Goal: Transaction & Acquisition: Book appointment/travel/reservation

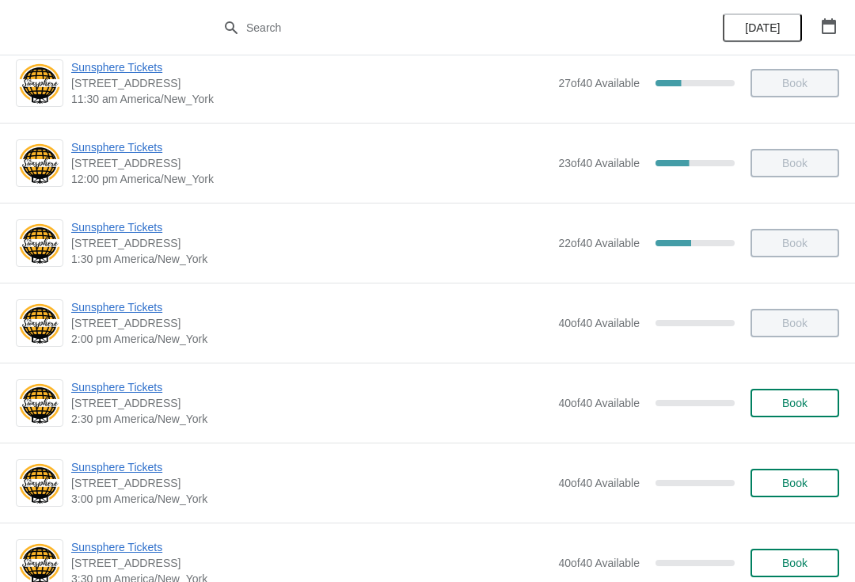
scroll to position [352, 0]
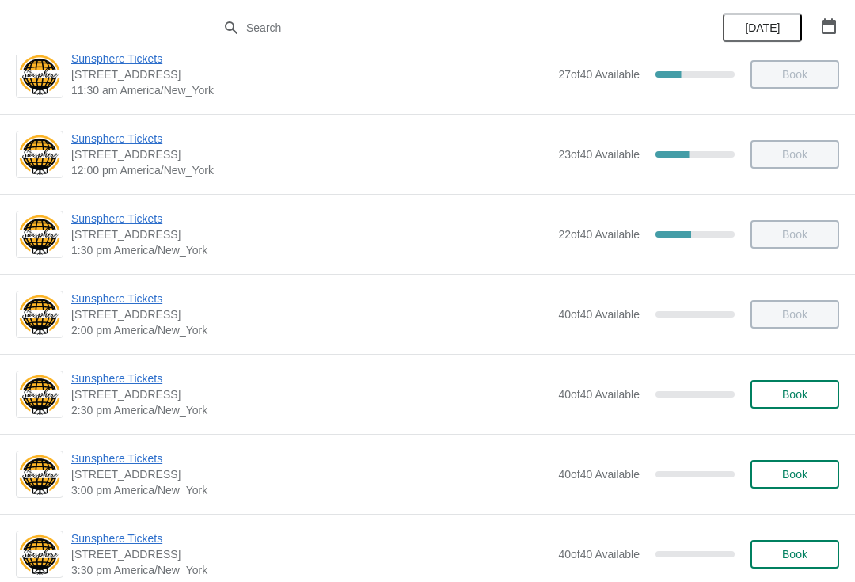
click at [782, 396] on span "Book" at bounding box center [794, 394] width 25 height 13
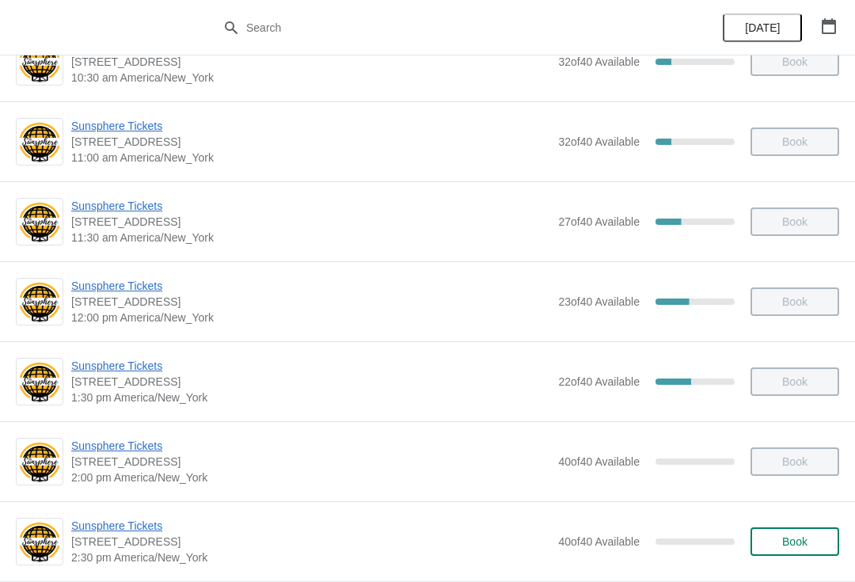
scroll to position [212, 0]
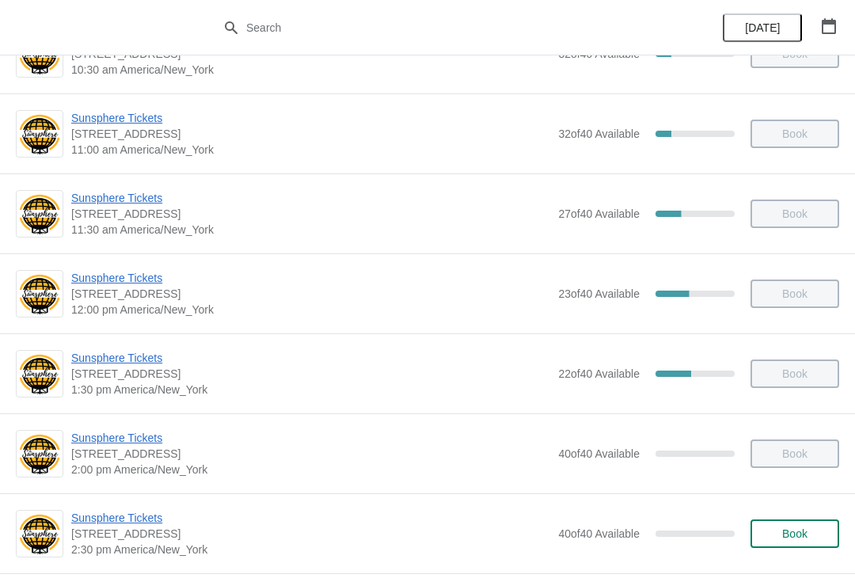
click at [778, 500] on div "Sunsphere Tickets 810 Clinch Avenue, Knoxville, TN, USA 2:30 pm America/New_Yor…" at bounding box center [427, 533] width 855 height 80
click at [795, 546] on button "Book" at bounding box center [795, 533] width 89 height 29
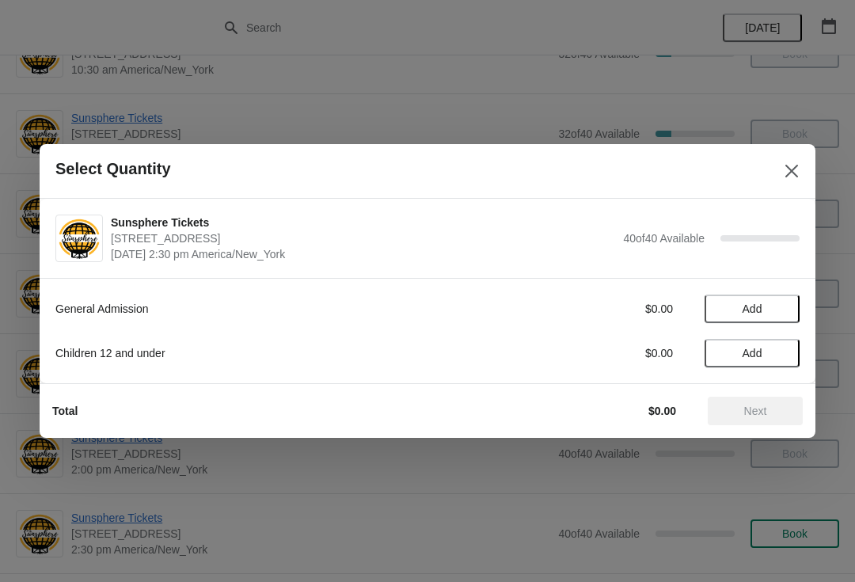
click at [776, 321] on button "Add" at bounding box center [752, 309] width 95 height 29
click at [780, 316] on icon at bounding box center [779, 309] width 17 height 17
click at [764, 397] on button "Next" at bounding box center [755, 411] width 95 height 29
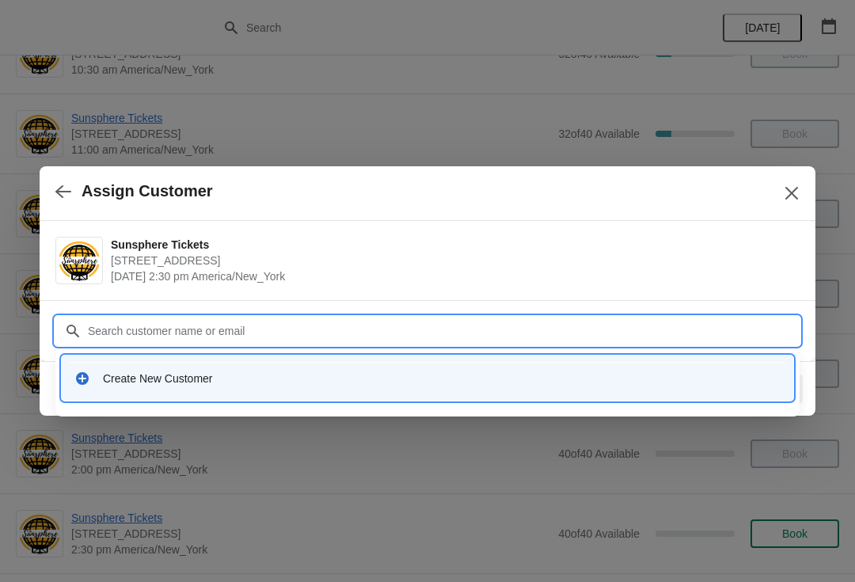
click at [408, 380] on div "Create New Customer" at bounding box center [442, 379] width 678 height 16
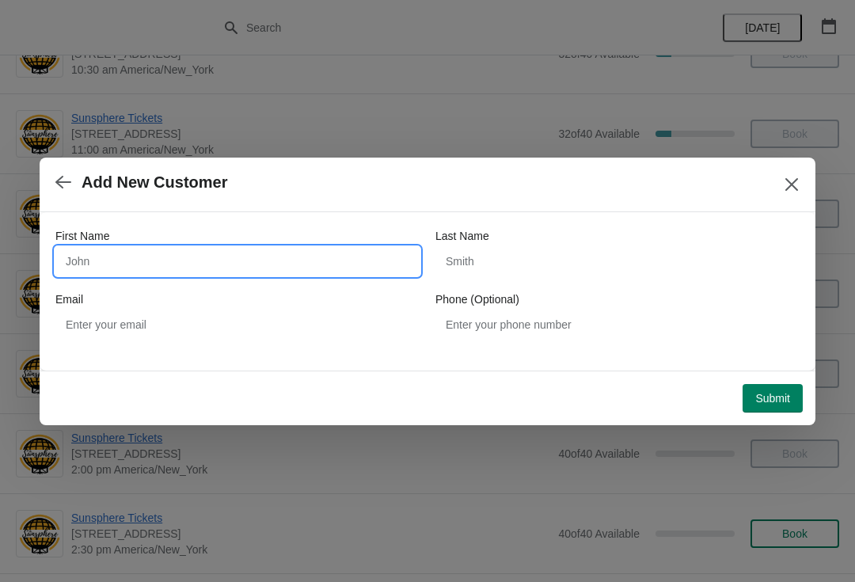
click at [218, 273] on input "First Name" at bounding box center [237, 261] width 364 height 29
type input "W"
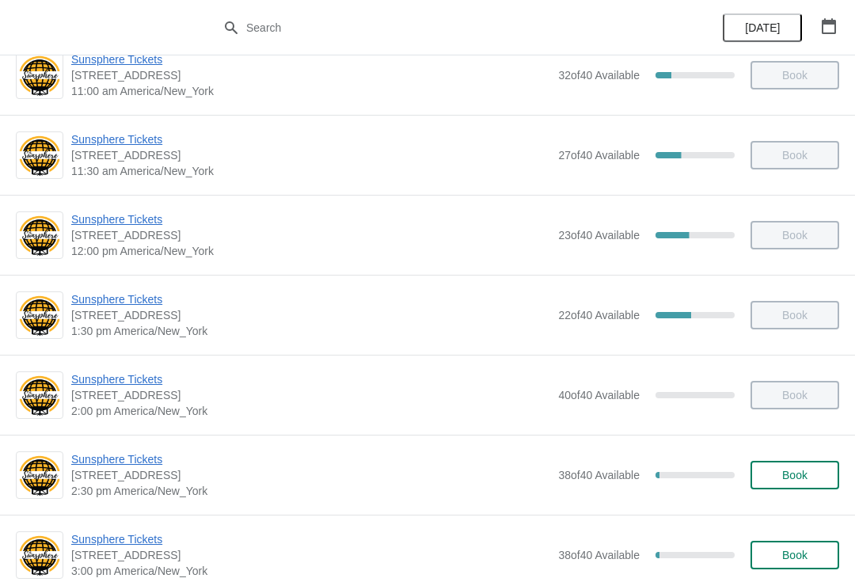
scroll to position [281, 0]
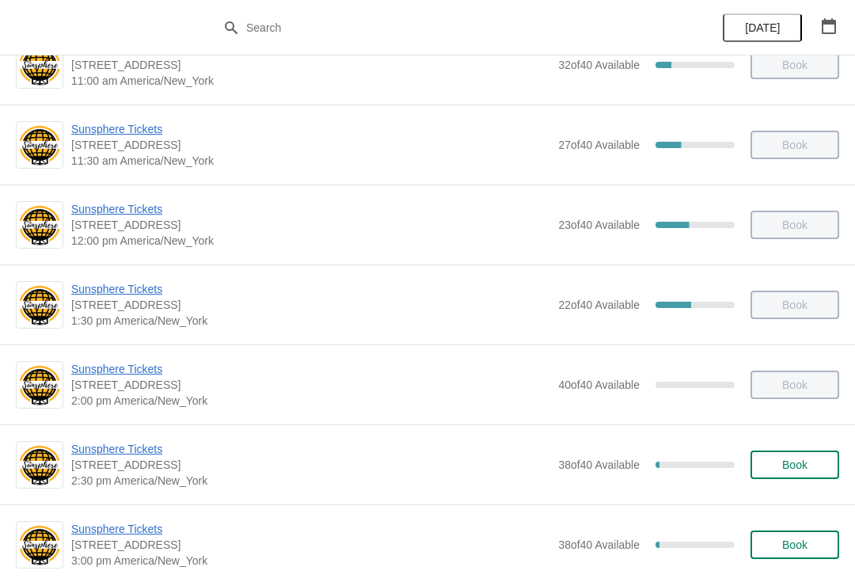
click at [785, 462] on span "Book" at bounding box center [794, 464] width 25 height 13
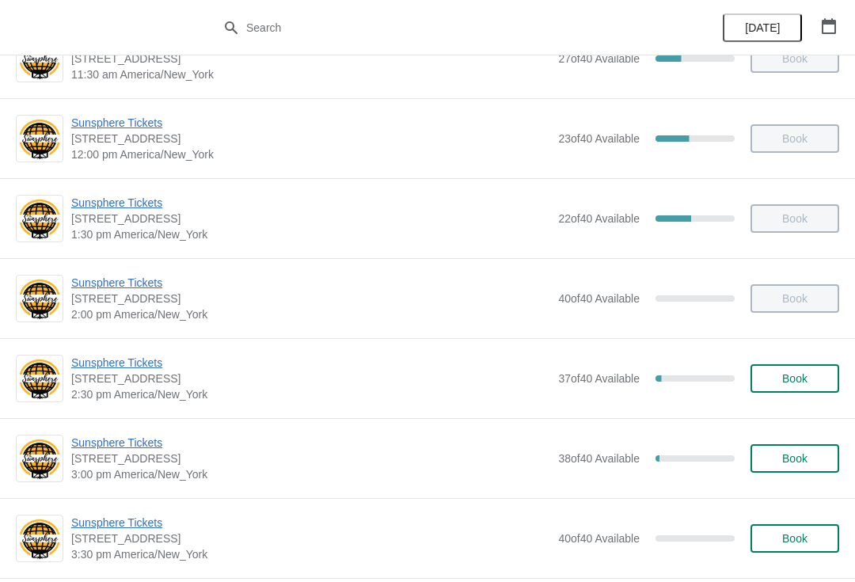
scroll to position [398, 0]
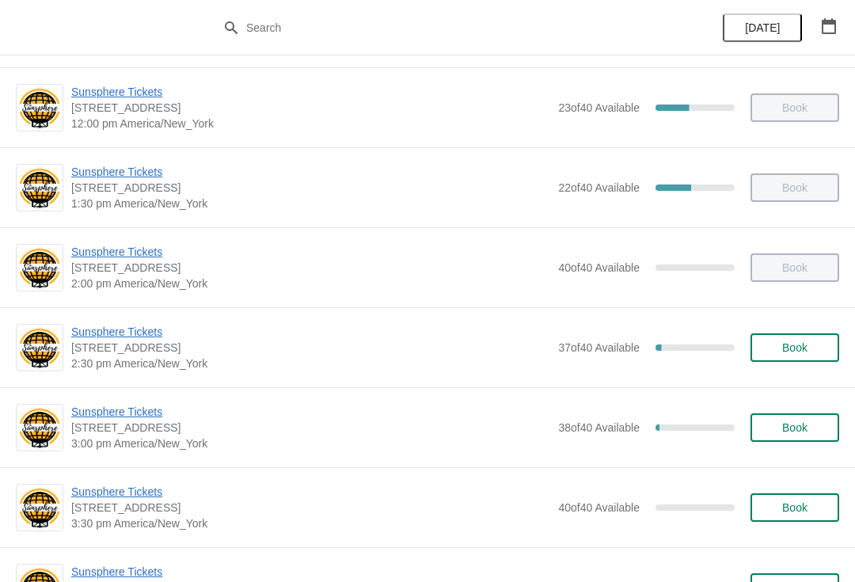
click at [808, 341] on span "Book" at bounding box center [795, 347] width 60 height 13
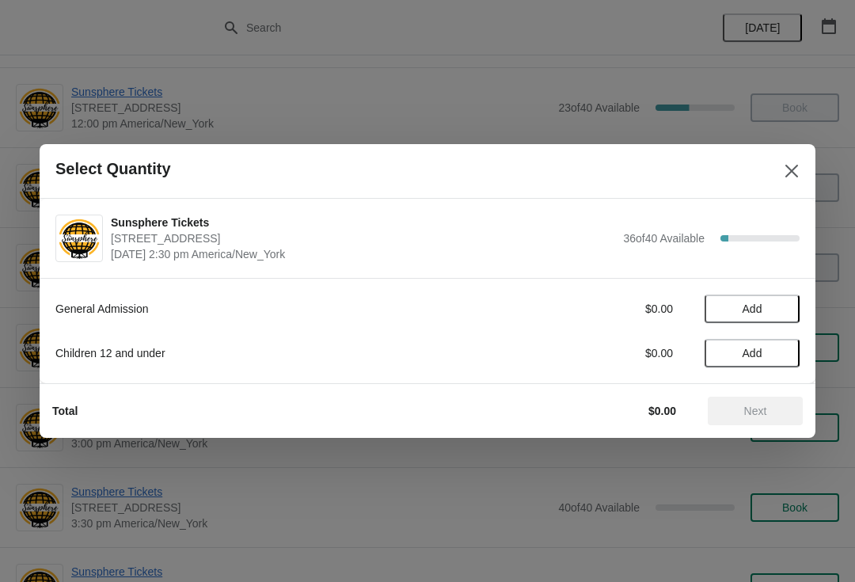
click at [782, 311] on span "Add" at bounding box center [752, 308] width 67 height 13
click at [787, 306] on icon at bounding box center [779, 309] width 17 height 17
click at [784, 416] on span "Next" at bounding box center [756, 411] width 70 height 13
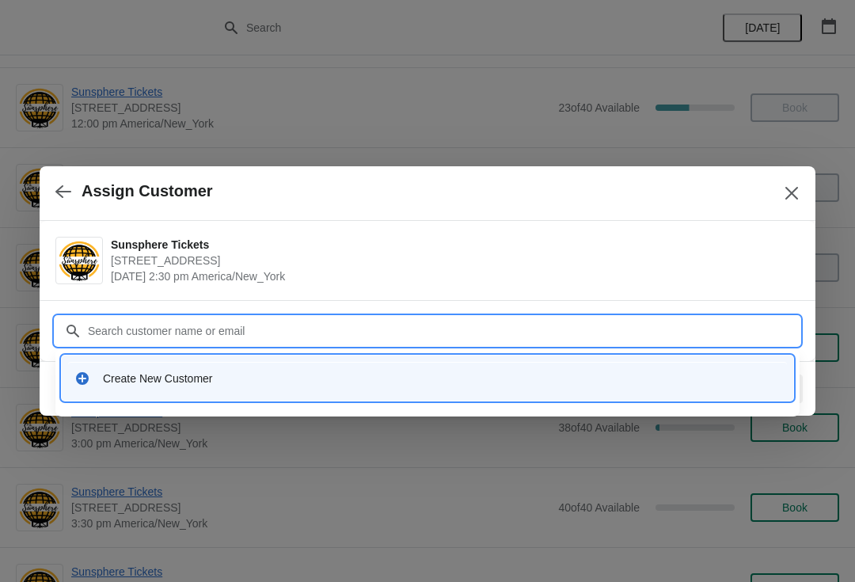
click at [323, 390] on div "Create New Customer" at bounding box center [427, 378] width 719 height 32
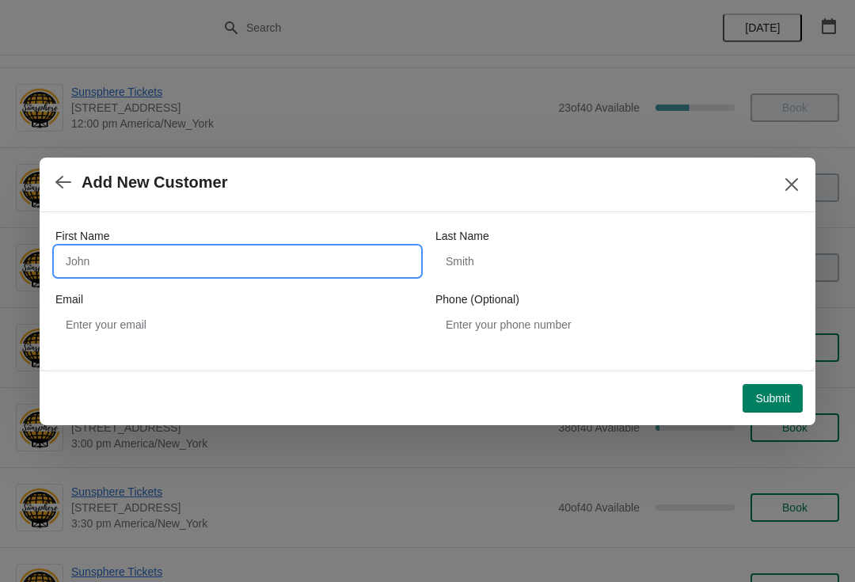
click at [263, 256] on input "First Name" at bounding box center [237, 261] width 364 height 29
type input "W"
click at [798, 384] on button "Submit" at bounding box center [773, 398] width 60 height 29
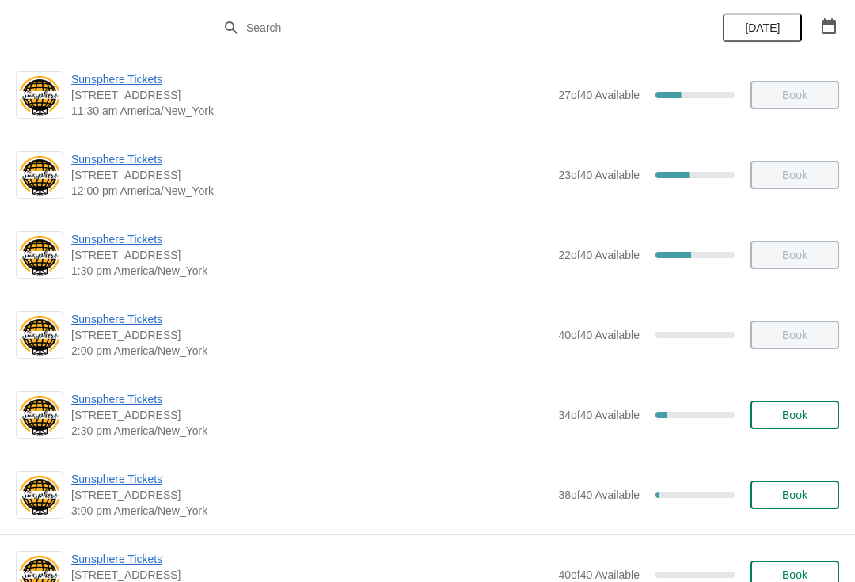
scroll to position [333, 0]
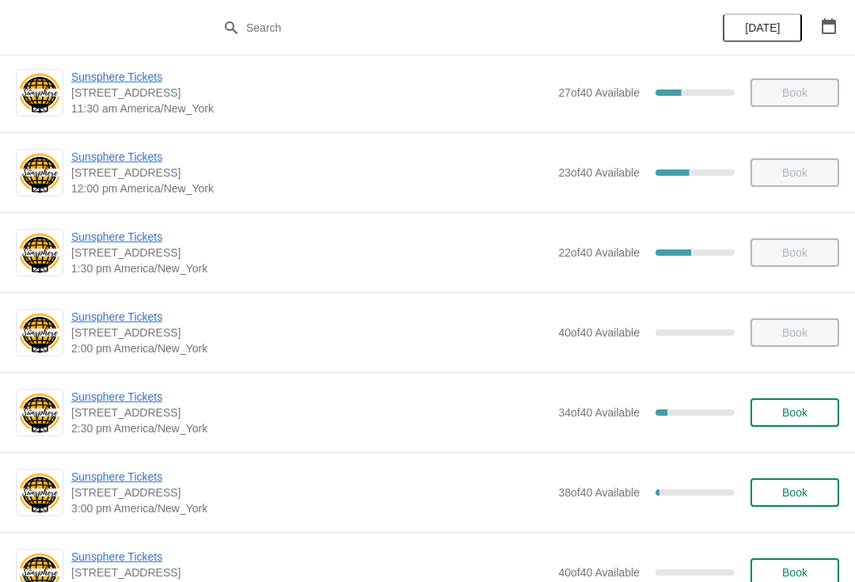
click at [799, 415] on span "Book" at bounding box center [794, 412] width 25 height 13
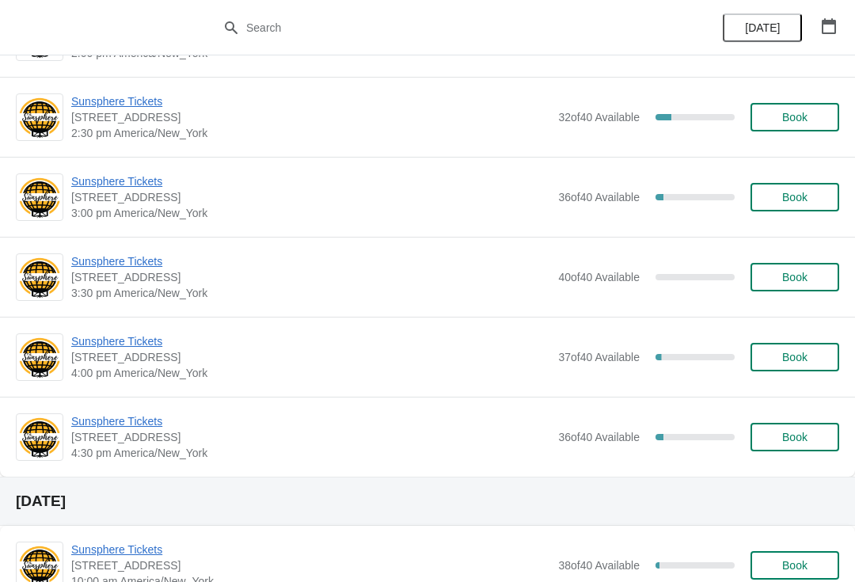
scroll to position [591, 0]
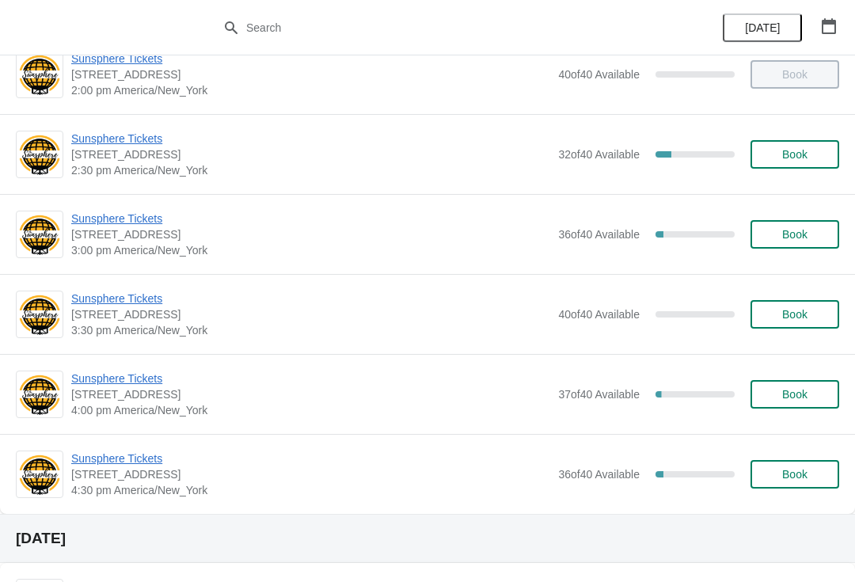
click at [140, 211] on span "Sunsphere Tickets" at bounding box center [310, 219] width 479 height 16
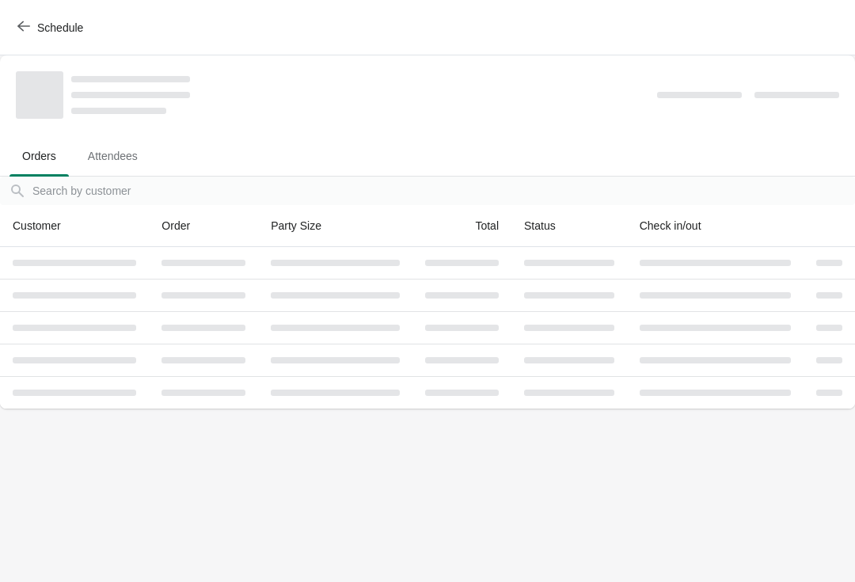
scroll to position [0, 0]
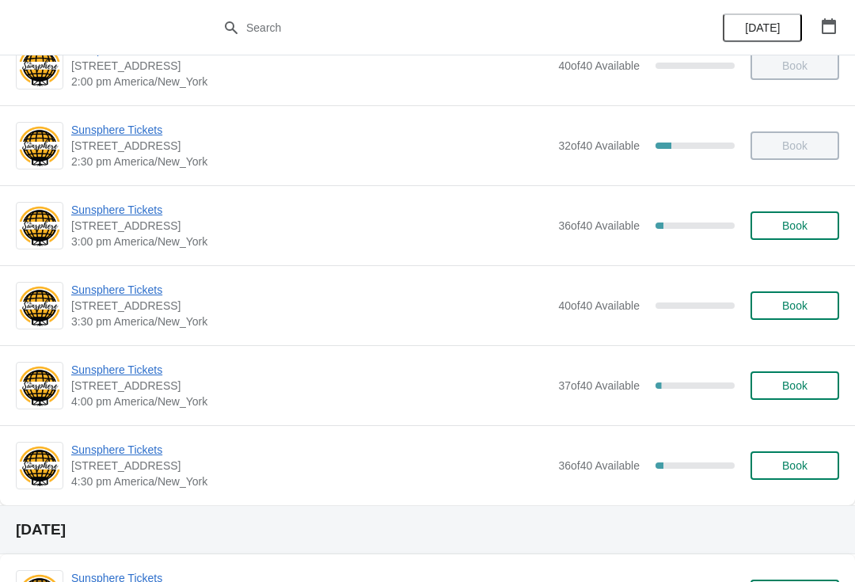
scroll to position [622, 0]
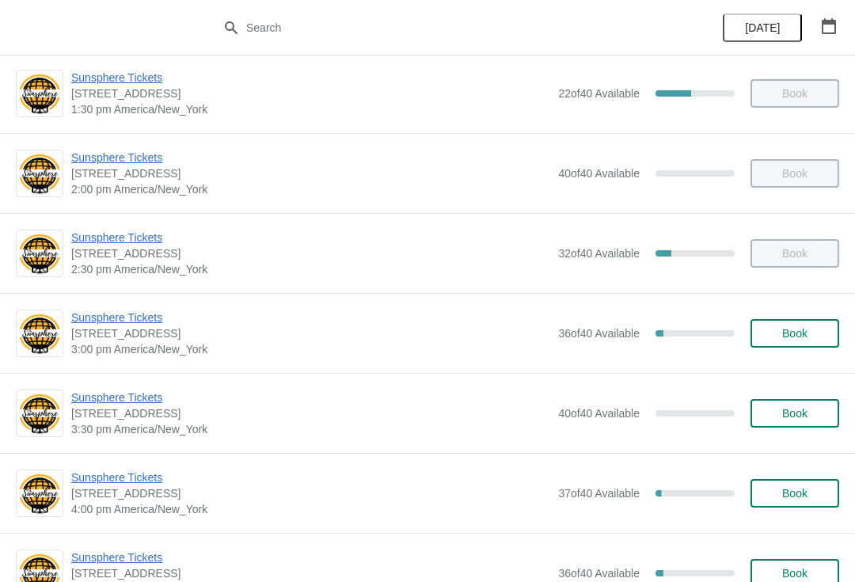
scroll to position [499, 0]
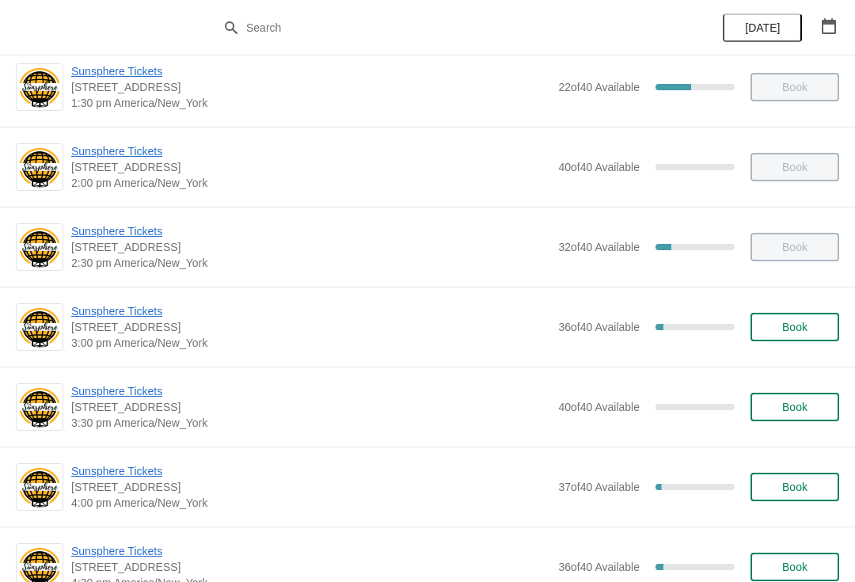
click at [793, 314] on button "Book" at bounding box center [795, 327] width 89 height 29
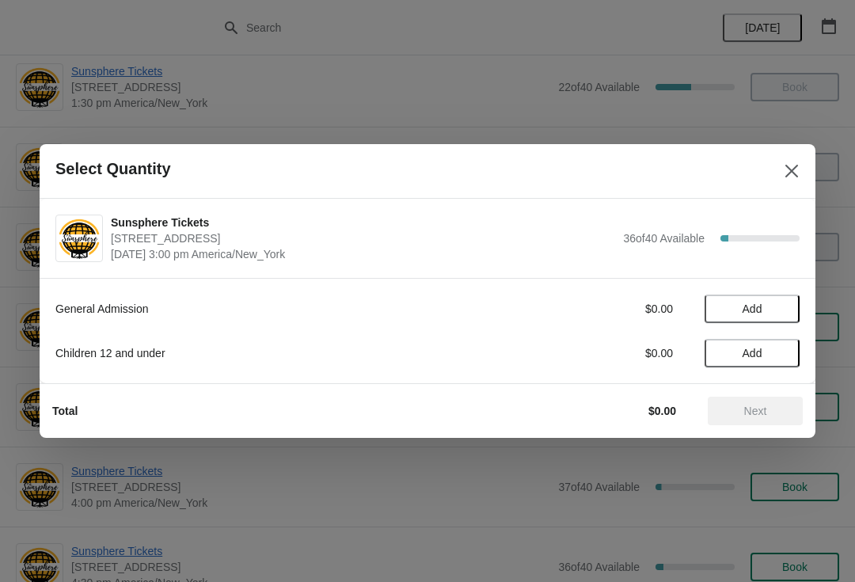
click at [765, 302] on button "Add" at bounding box center [752, 309] width 95 height 29
click at [774, 414] on span "Next" at bounding box center [756, 411] width 70 height 13
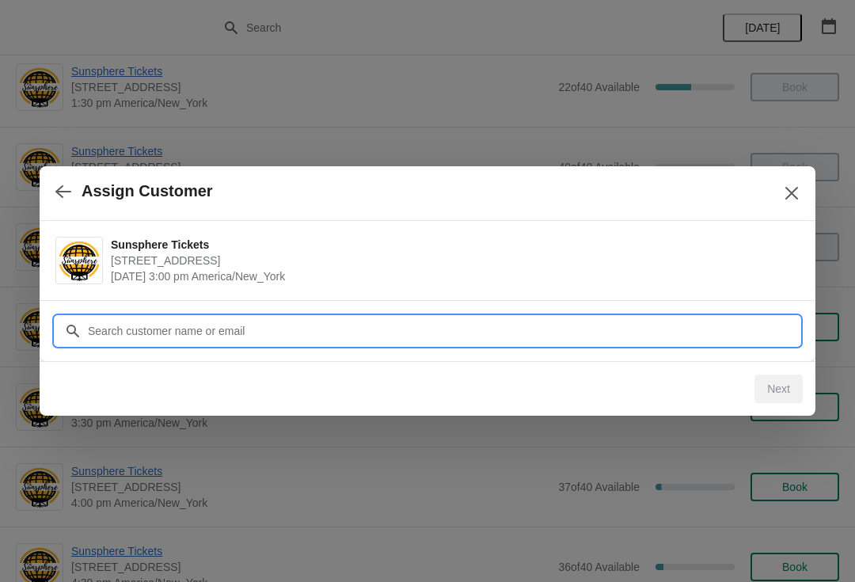
click at [283, 333] on input "Customer" at bounding box center [443, 331] width 713 height 29
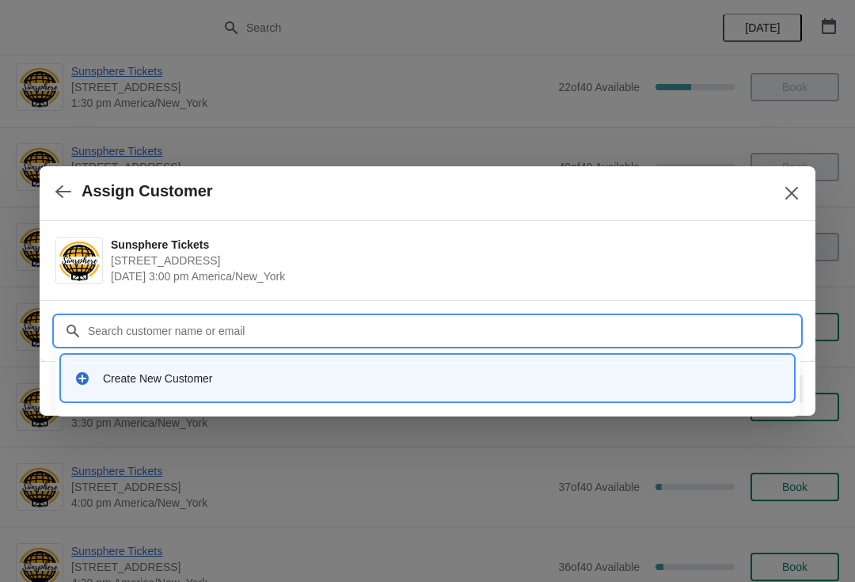
click at [219, 374] on div "Create New Customer" at bounding box center [442, 379] width 678 height 16
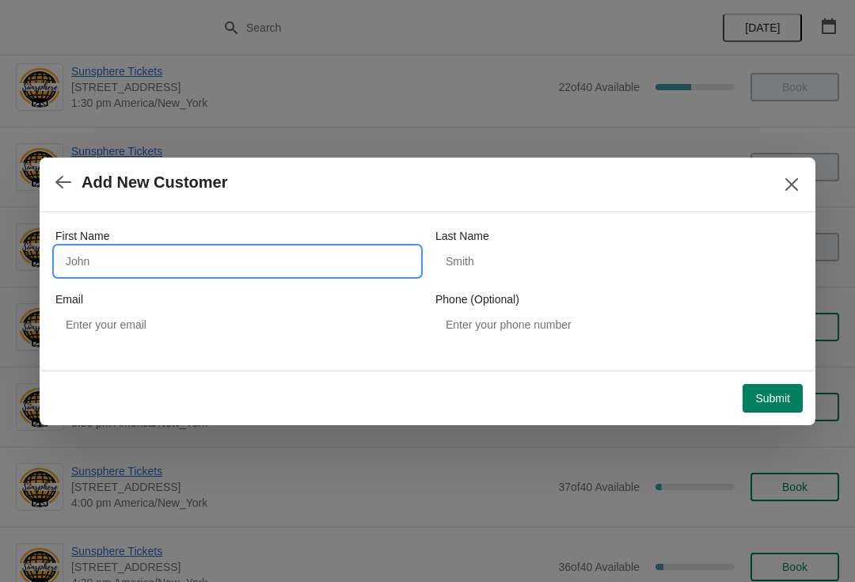
click at [208, 247] on input "First Name" at bounding box center [237, 261] width 364 height 29
type input "Walkin"
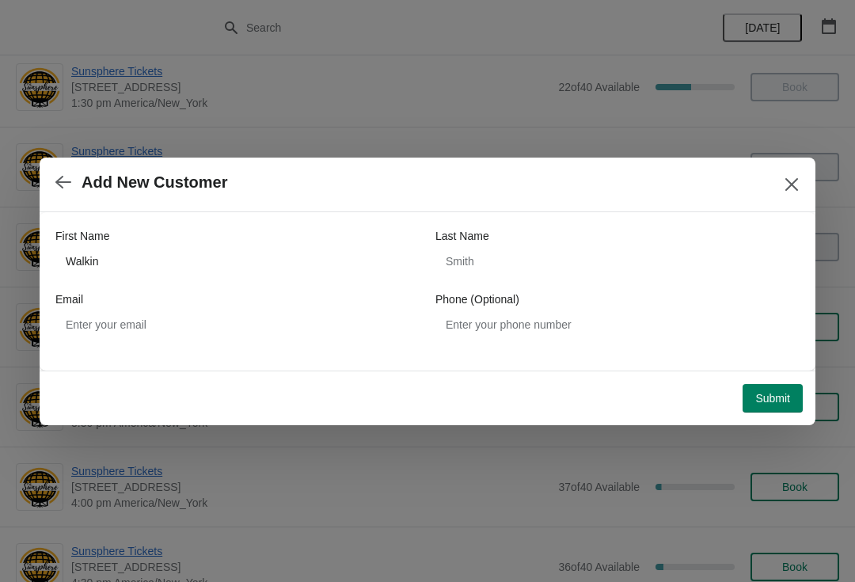
click at [775, 393] on span "Submit" at bounding box center [772, 398] width 35 height 13
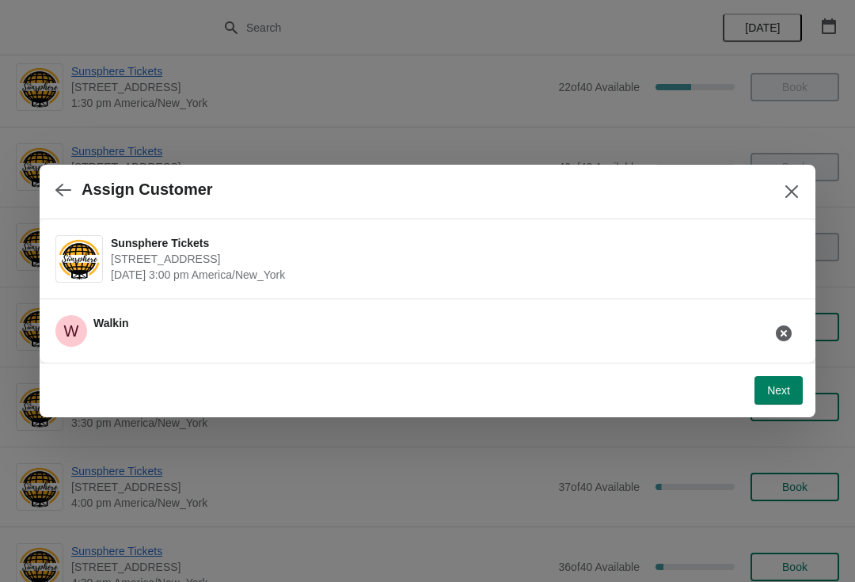
click at [785, 381] on button "Next" at bounding box center [779, 390] width 48 height 29
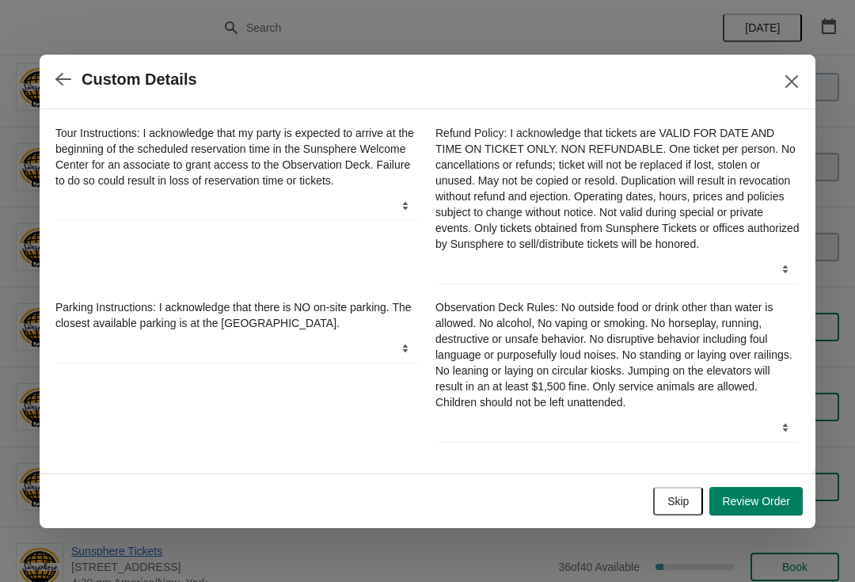
click at [692, 515] on button "Skip" at bounding box center [678, 501] width 50 height 29
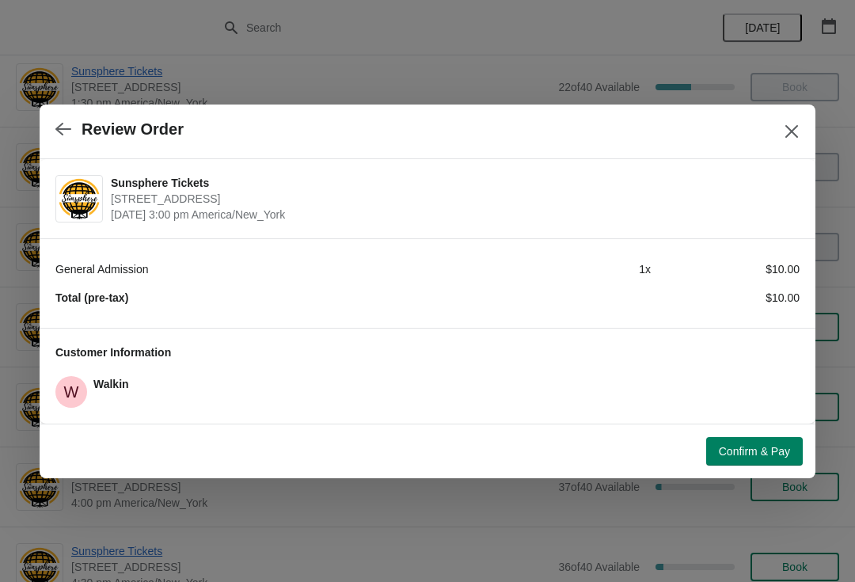
click at [765, 447] on span "Confirm & Pay" at bounding box center [754, 451] width 71 height 13
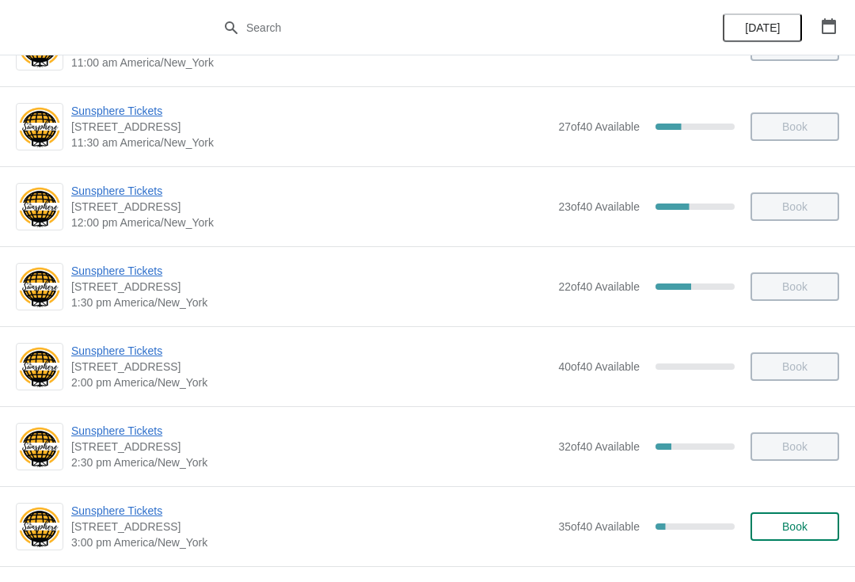
scroll to position [440, 0]
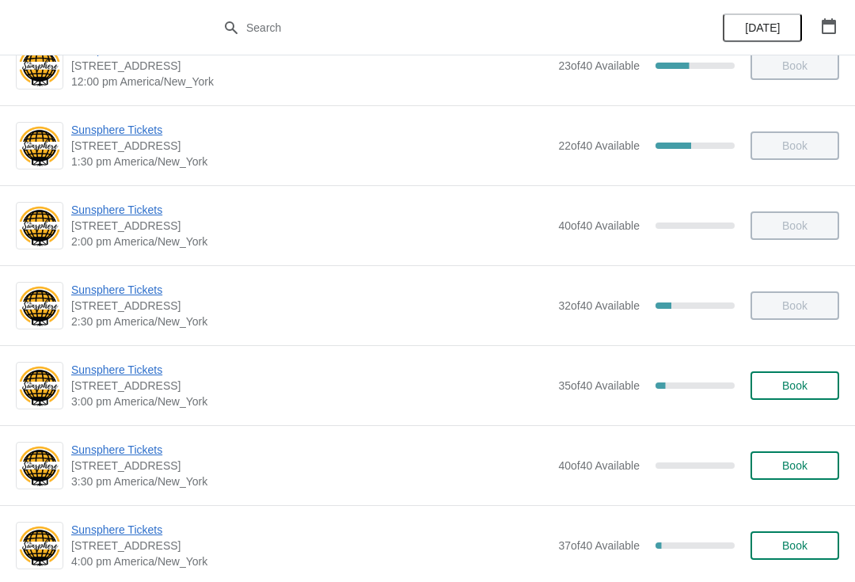
click at [795, 382] on span "Book" at bounding box center [794, 385] width 25 height 13
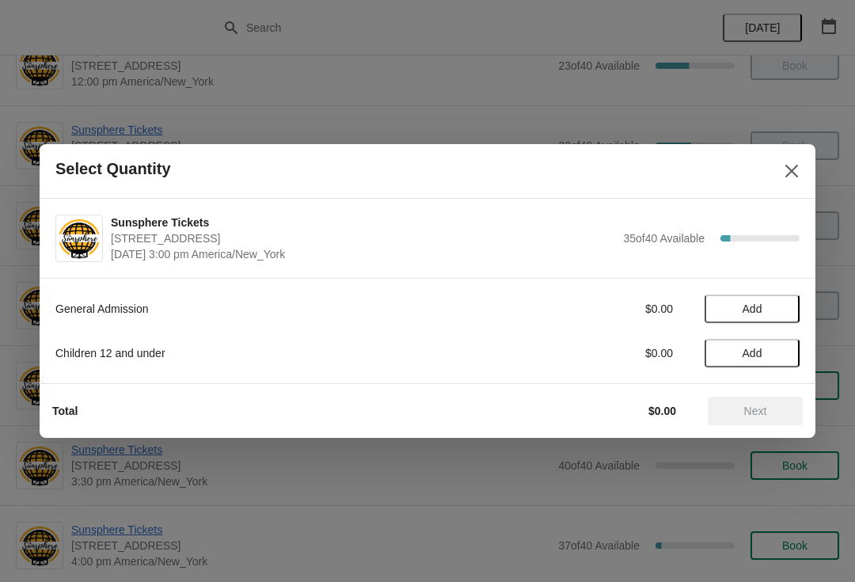
click at [785, 321] on button "Add" at bounding box center [752, 309] width 95 height 29
click at [785, 310] on icon at bounding box center [779, 309] width 17 height 17
click at [764, 397] on button "Next" at bounding box center [755, 411] width 95 height 29
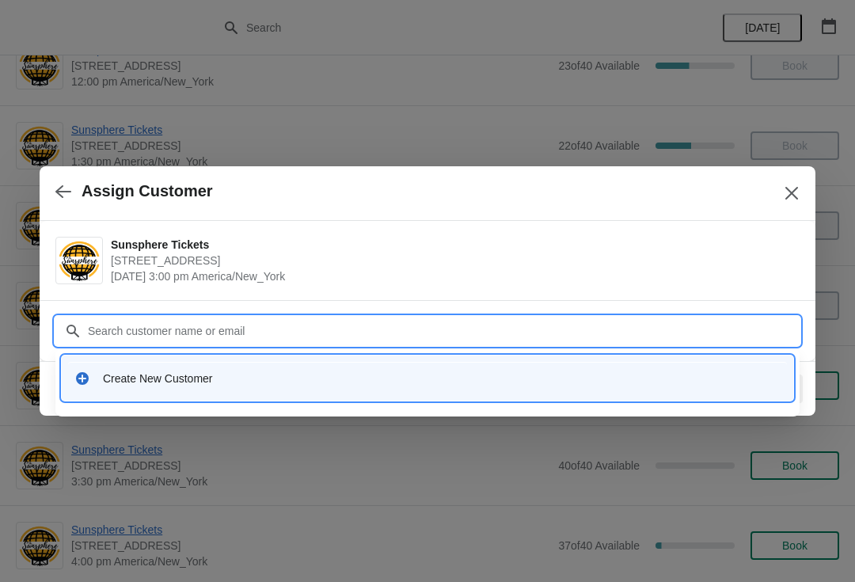
click at [333, 344] on input "Customer" at bounding box center [443, 331] width 713 height 29
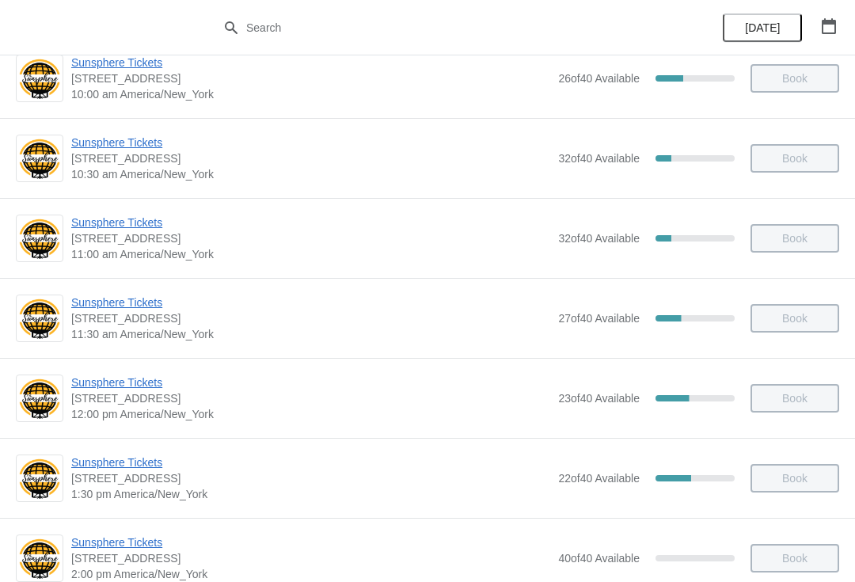
scroll to position [181, 0]
